Goal: Find specific page/section: Find specific page/section

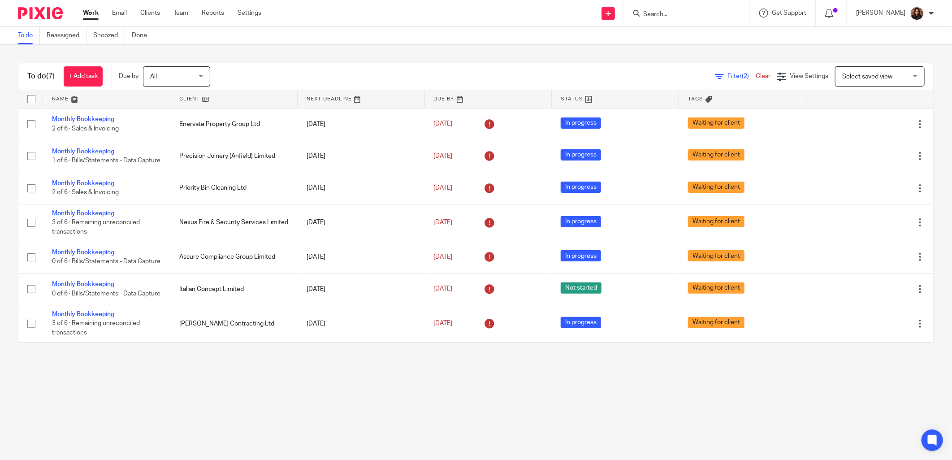
click at [668, 16] on input "Search" at bounding box center [682, 15] width 81 height 8
type input "nexua"
click at [735, 10] on button "reset" at bounding box center [733, 12] width 9 height 9
click at [528, 53] on div "To do (7) + Add task Due by All All Today Tomorrow This week Next week This mon…" at bounding box center [476, 202] width 952 height 315
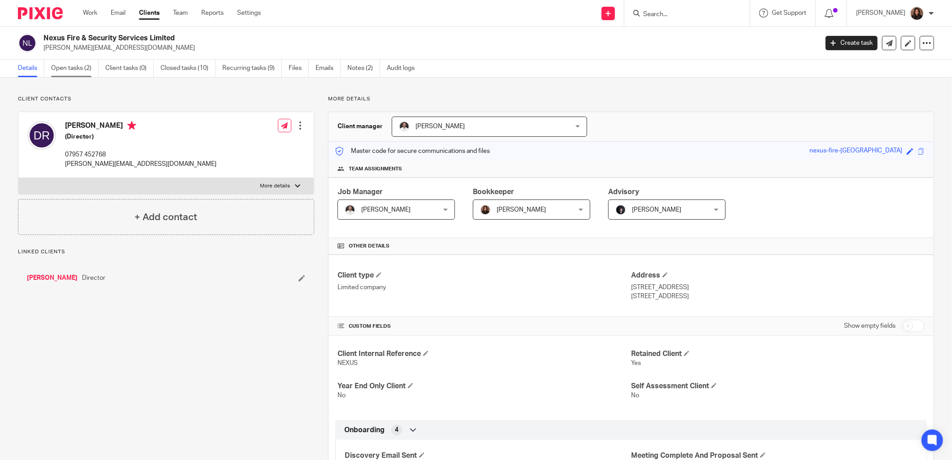
click at [84, 71] on link "Open tasks (2)" at bounding box center [74, 68] width 47 height 17
